Goal: Find contact information: Find contact information

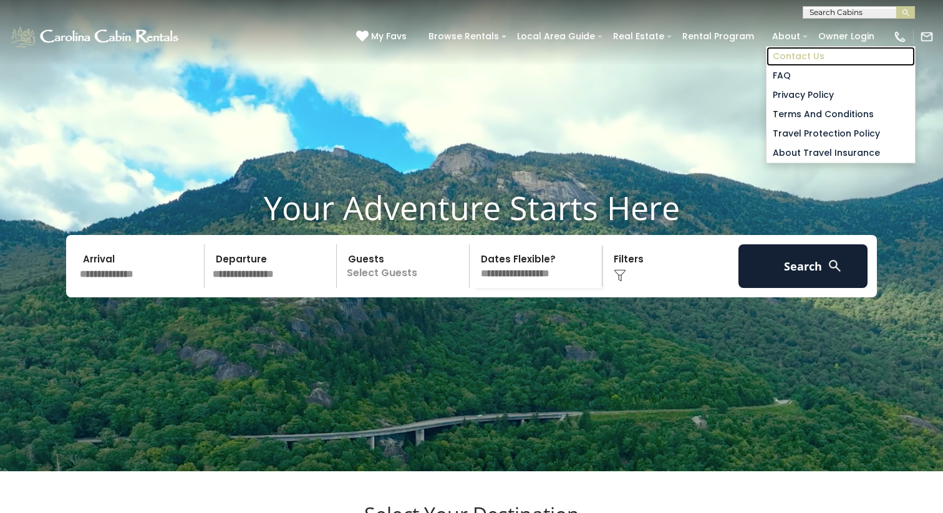
click at [798, 53] on link "Contact Us" at bounding box center [841, 56] width 148 height 19
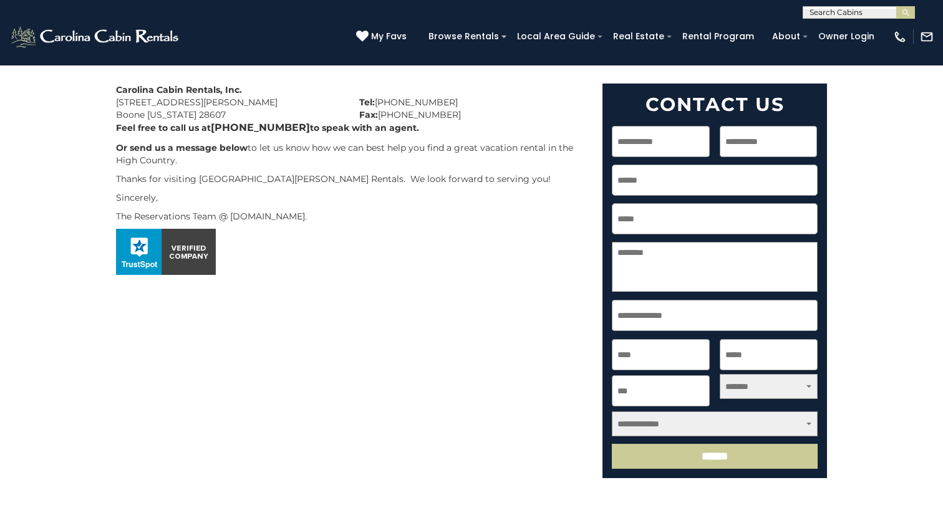
scroll to position [495, 0]
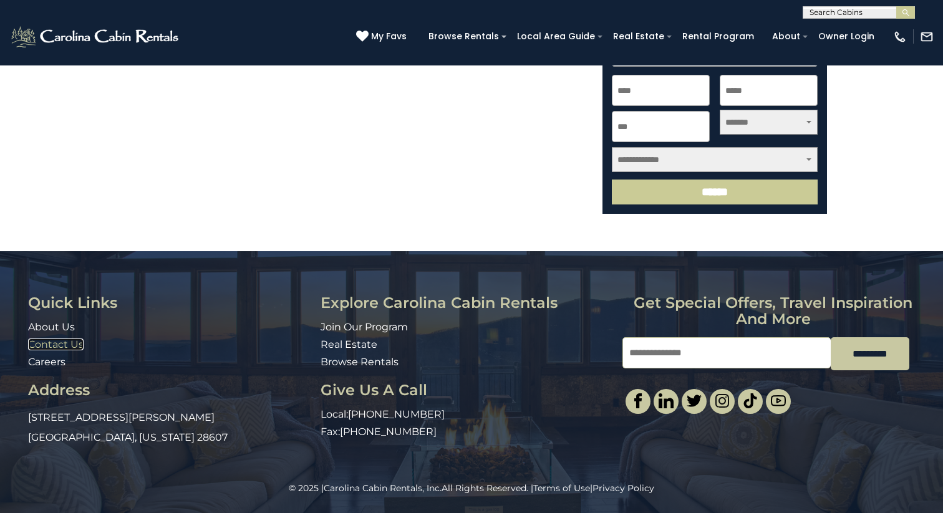
click at [65, 347] on link "Contact Us" at bounding box center [56, 345] width 56 height 12
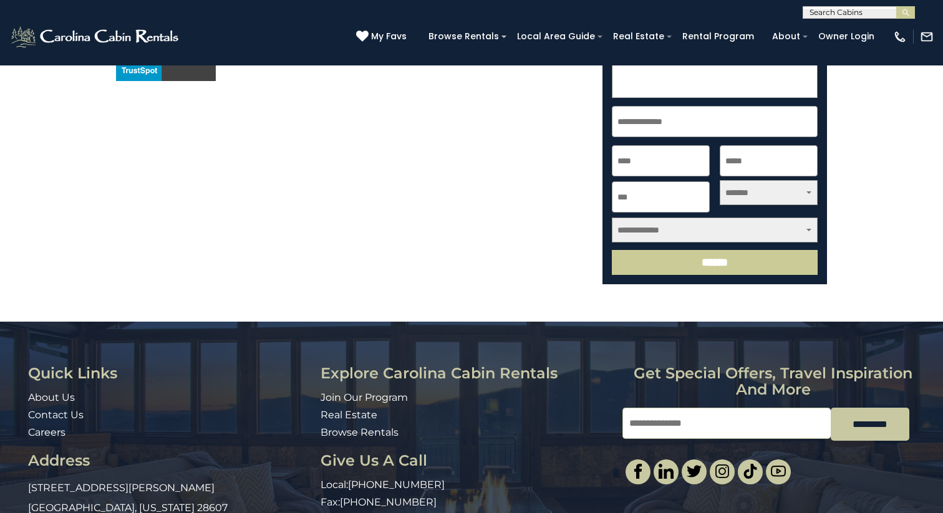
scroll to position [495, 0]
